Goal: Task Accomplishment & Management: Use online tool/utility

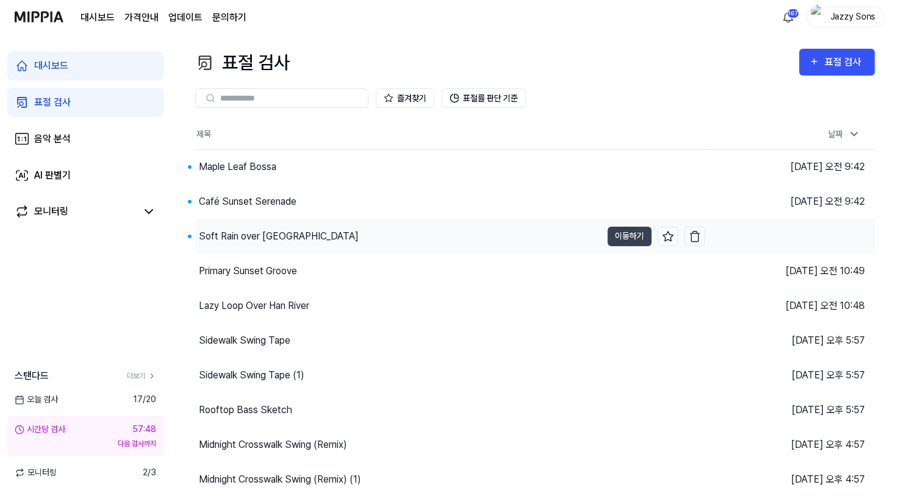
click at [246, 238] on div "Soft Rain over [GEOGRAPHIC_DATA]" at bounding box center [279, 236] width 160 height 15
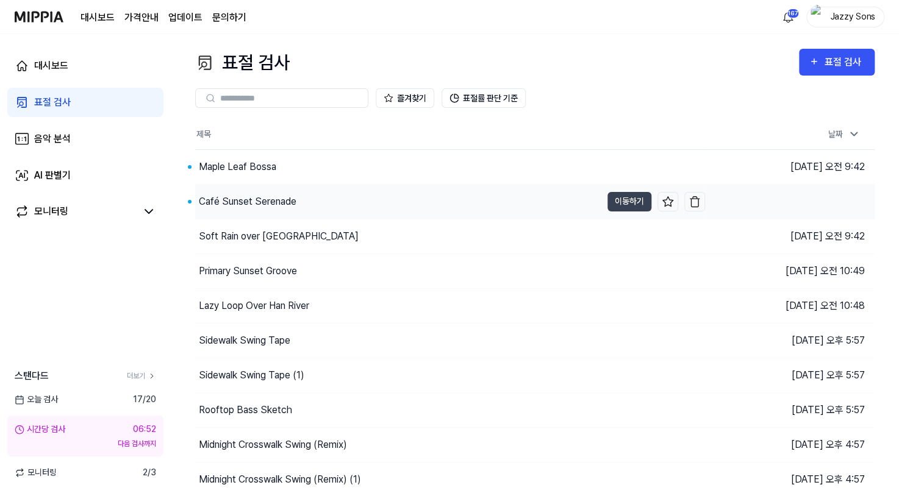
click at [263, 199] on div "Café Sunset Serenade" at bounding box center [248, 202] width 98 height 15
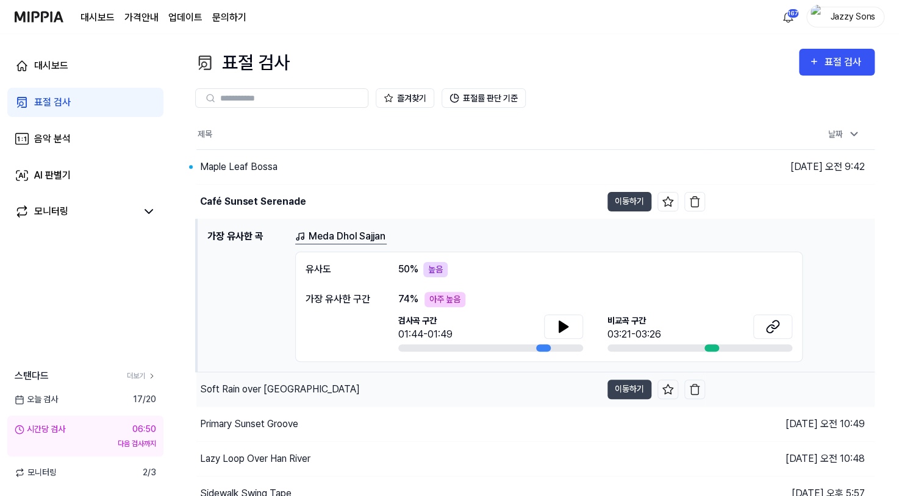
click at [252, 398] on div "Soft Rain over [GEOGRAPHIC_DATA]" at bounding box center [398, 390] width 405 height 34
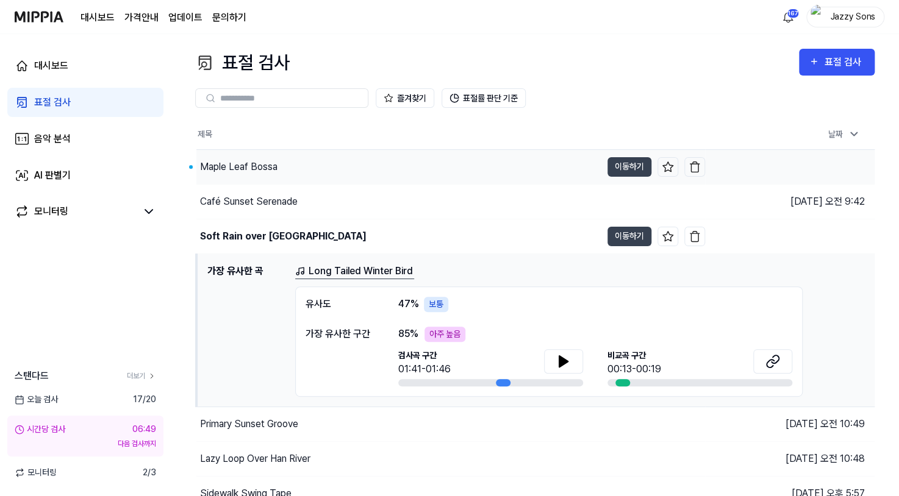
click at [232, 167] on div "Maple Leaf Bossa" at bounding box center [238, 167] width 77 height 15
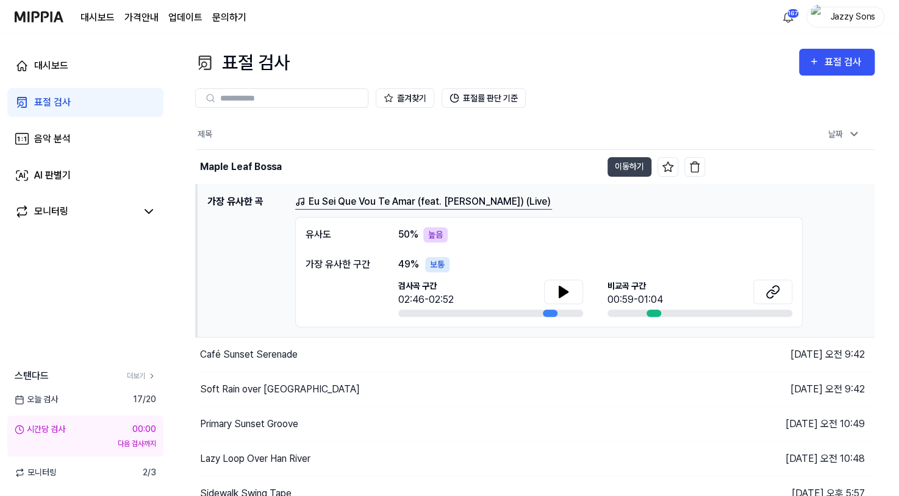
drag, startPoint x: 628, startPoint y: 167, endPoint x: 52, endPoint y: 96, distance: 579.6
click at [52, 96] on div "대시보드 표절 검사 음악 분석 AI 판별기 모니터링 스탠다드 더보기 오늘 검사 17 / 20 시간당 검사 00:00 다음 검사까지 모니터링 2…" at bounding box center [449, 265] width 899 height 462
click at [56, 101] on div "표절 검사" at bounding box center [52, 102] width 37 height 15
click at [62, 104] on div "표절 검사" at bounding box center [52, 102] width 37 height 15
click at [827, 63] on div "표절 검사" at bounding box center [844, 62] width 41 height 16
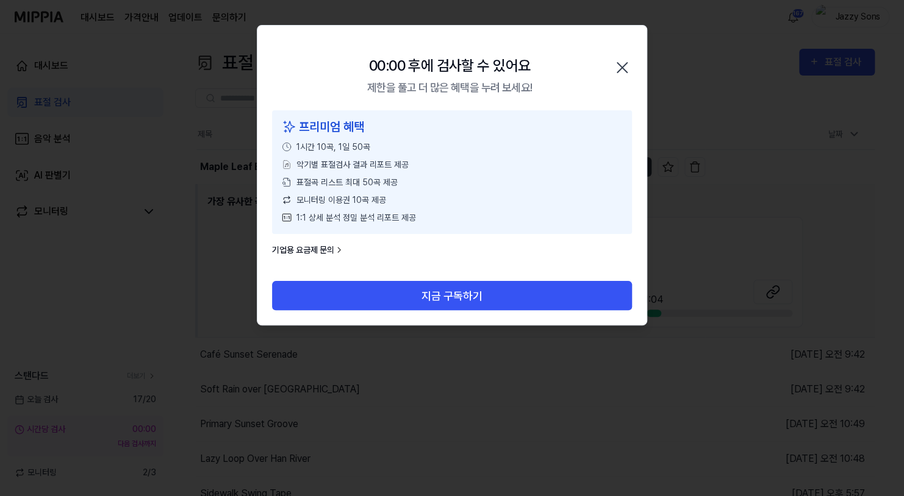
drag, startPoint x: 625, startPoint y: 70, endPoint x: 607, endPoint y: 70, distance: 18.3
click at [625, 70] on icon "button" at bounding box center [622, 68] width 20 height 20
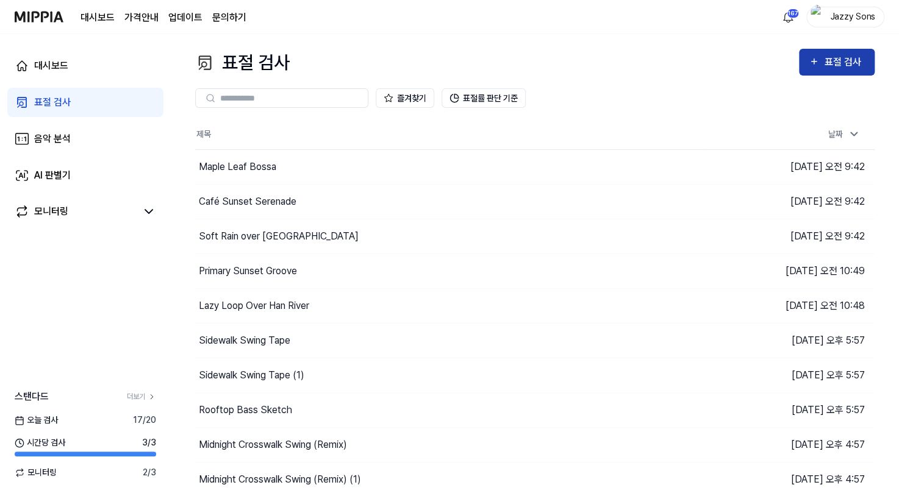
click at [819, 60] on icon "button" at bounding box center [814, 61] width 10 height 15
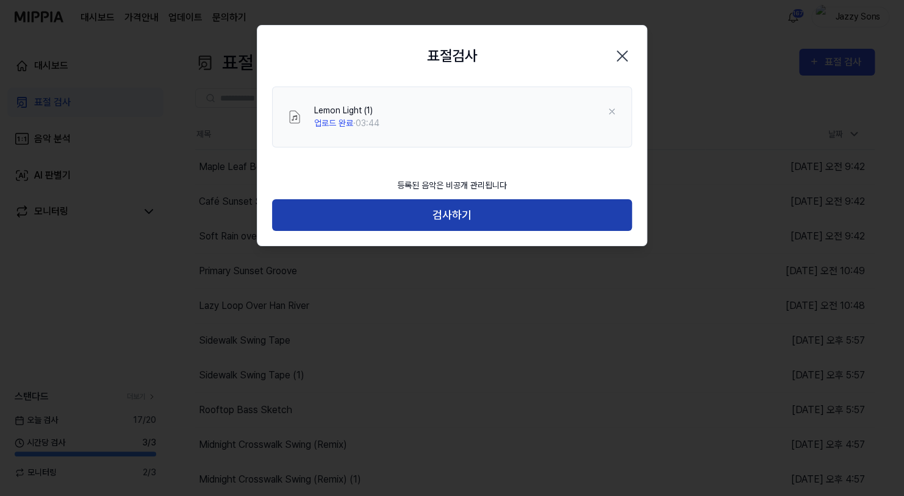
click at [458, 212] on button "검사하기" at bounding box center [452, 215] width 360 height 32
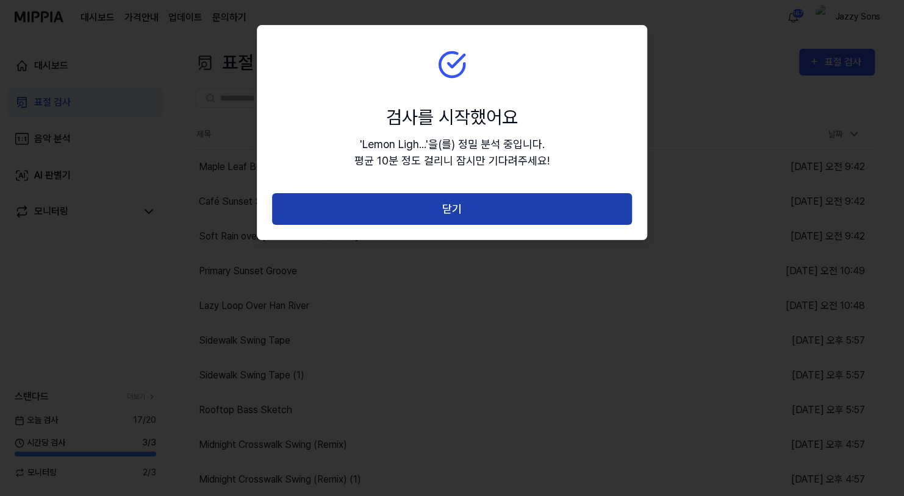
click at [486, 212] on button "닫기" at bounding box center [452, 209] width 360 height 32
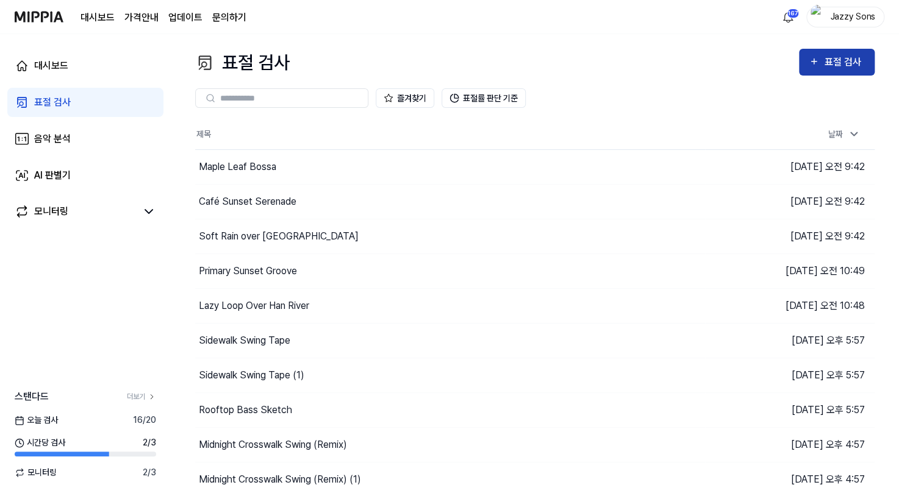
click at [817, 64] on icon "button" at bounding box center [814, 61] width 10 height 15
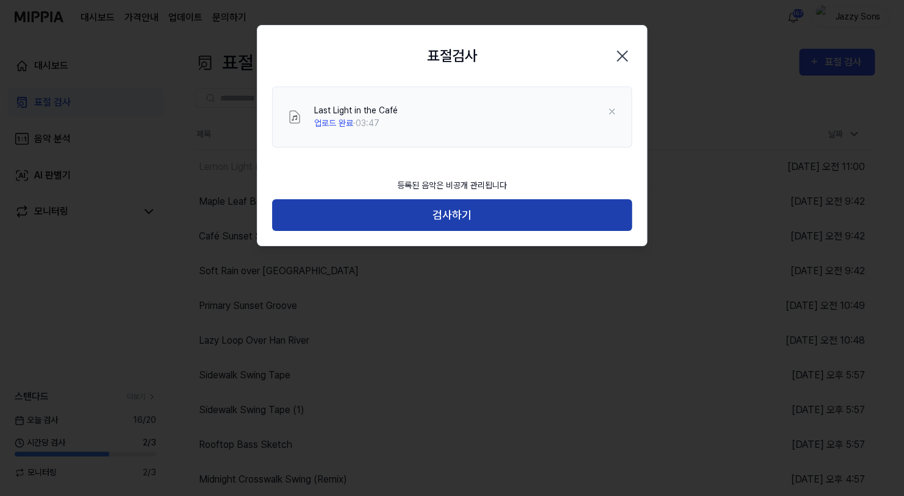
click at [468, 216] on button "검사하기" at bounding box center [452, 215] width 360 height 32
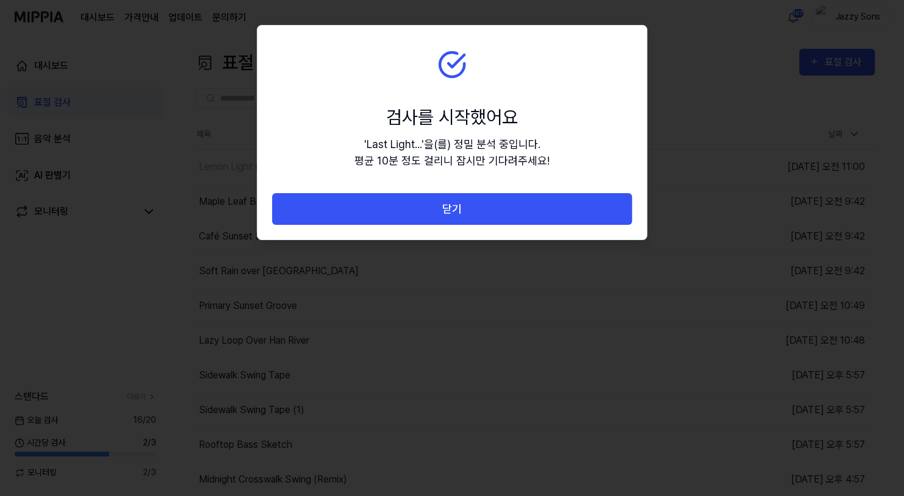
click at [493, 210] on button "닫기" at bounding box center [452, 209] width 360 height 32
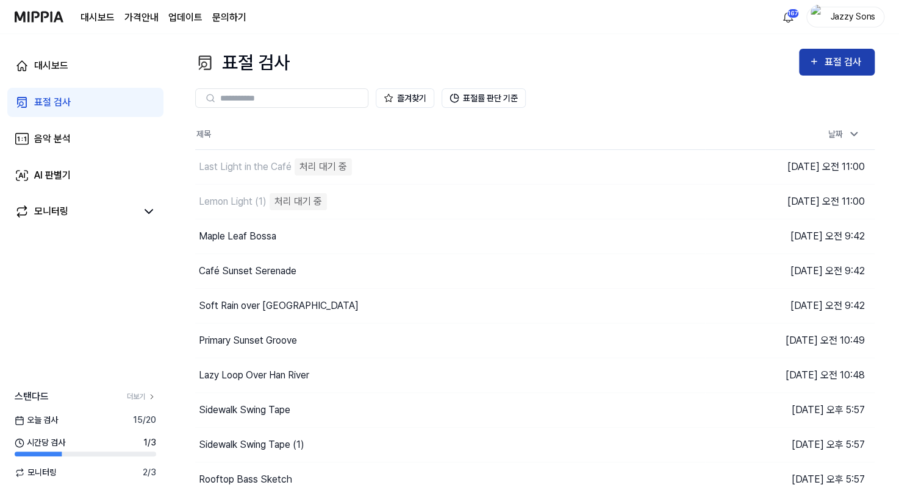
click at [842, 56] on div "표절 검사" at bounding box center [844, 62] width 41 height 16
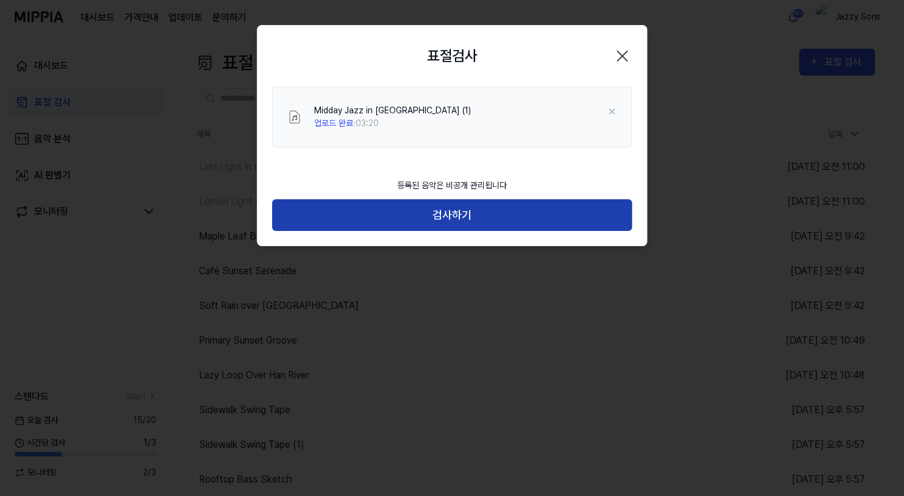
click at [470, 213] on button "검사하기" at bounding box center [452, 215] width 360 height 32
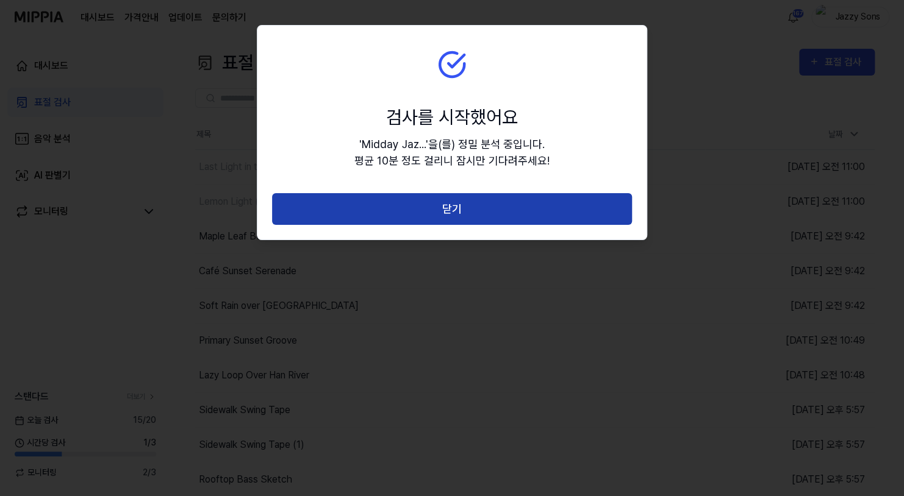
click at [487, 201] on button "닫기" at bounding box center [452, 209] width 360 height 32
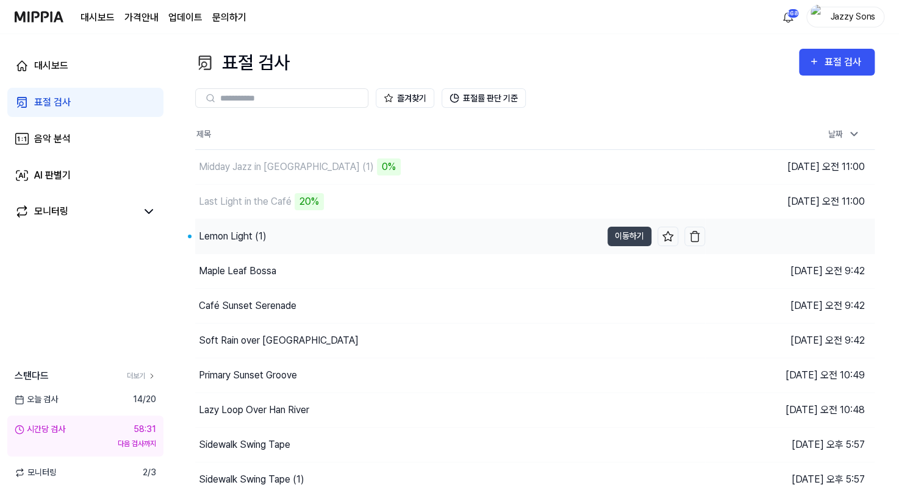
click at [231, 244] on div "Lemon Light (1)" at bounding box center [398, 237] width 406 height 34
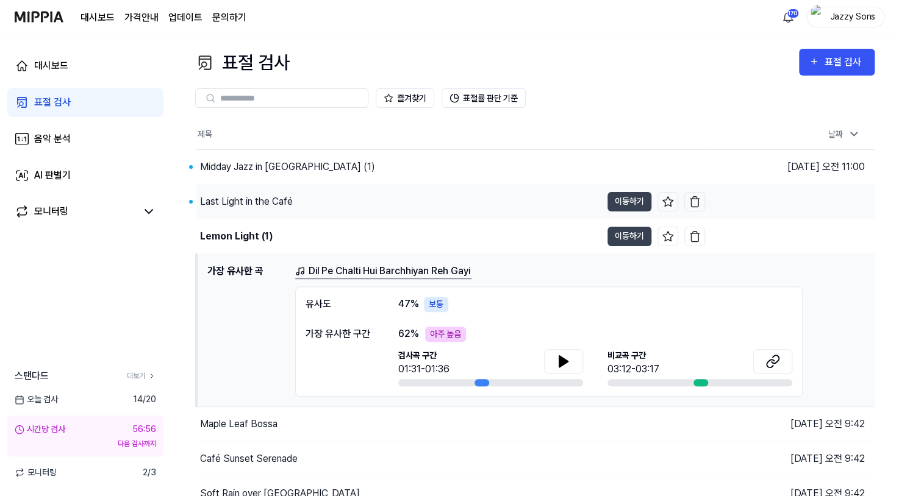
click at [318, 202] on div "Last Light in the Café" at bounding box center [398, 202] width 405 height 34
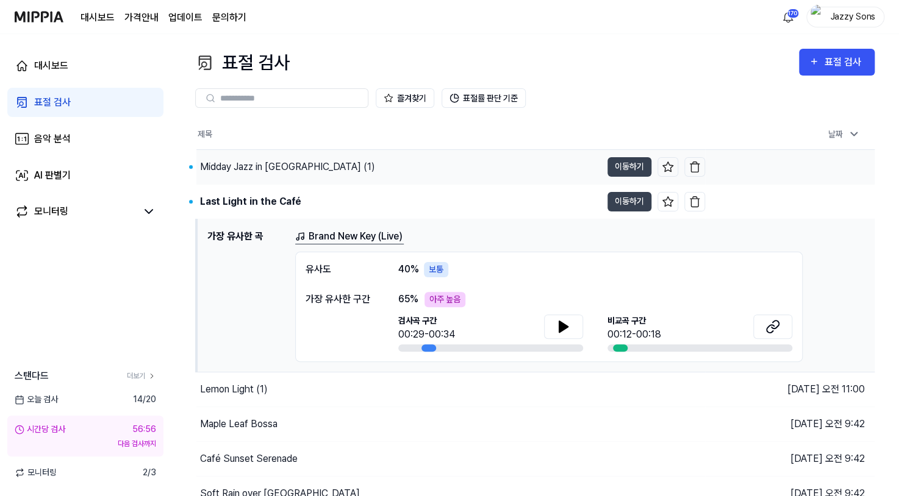
click at [268, 164] on div "Midday Jazz in São Paulo (1)" at bounding box center [287, 167] width 175 height 15
